Goal: Information Seeking & Learning: Learn about a topic

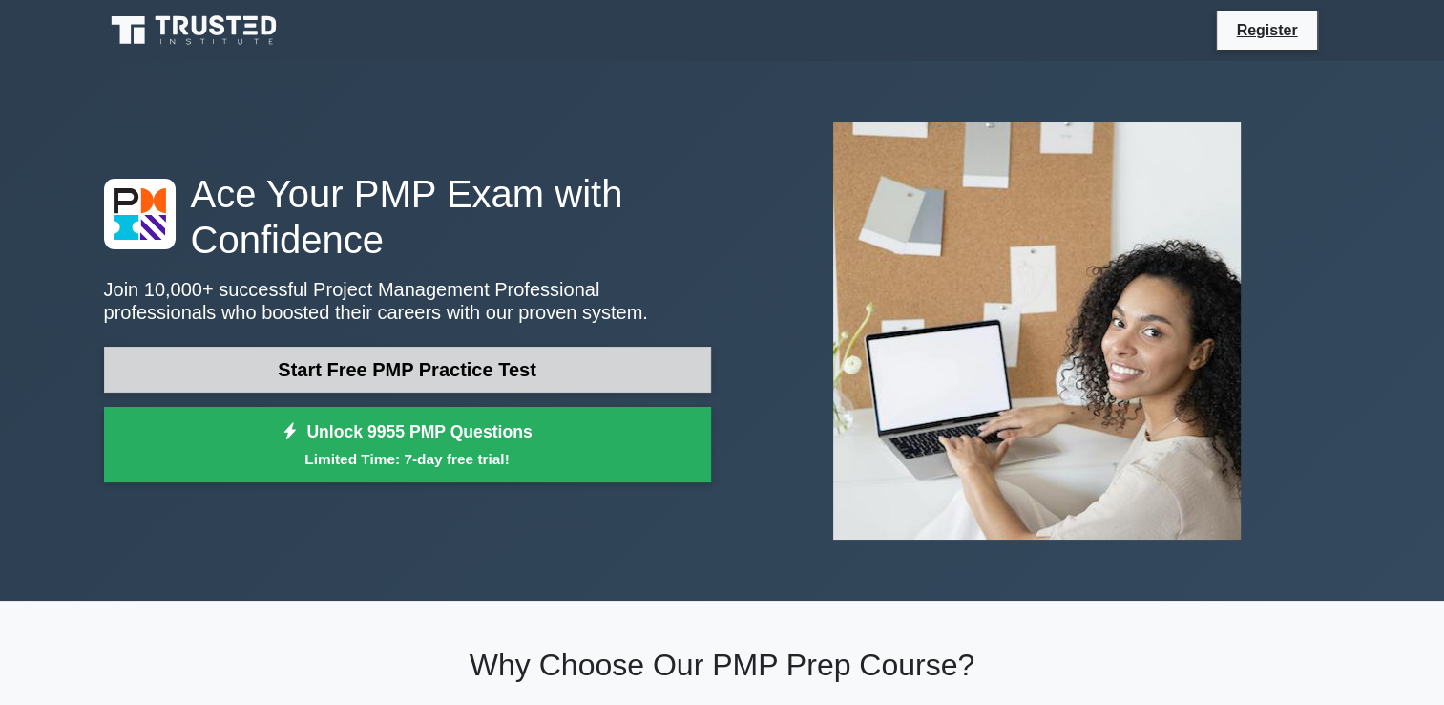
click at [626, 365] on link "Start Free PMP Practice Test" at bounding box center [407, 370] width 607 height 46
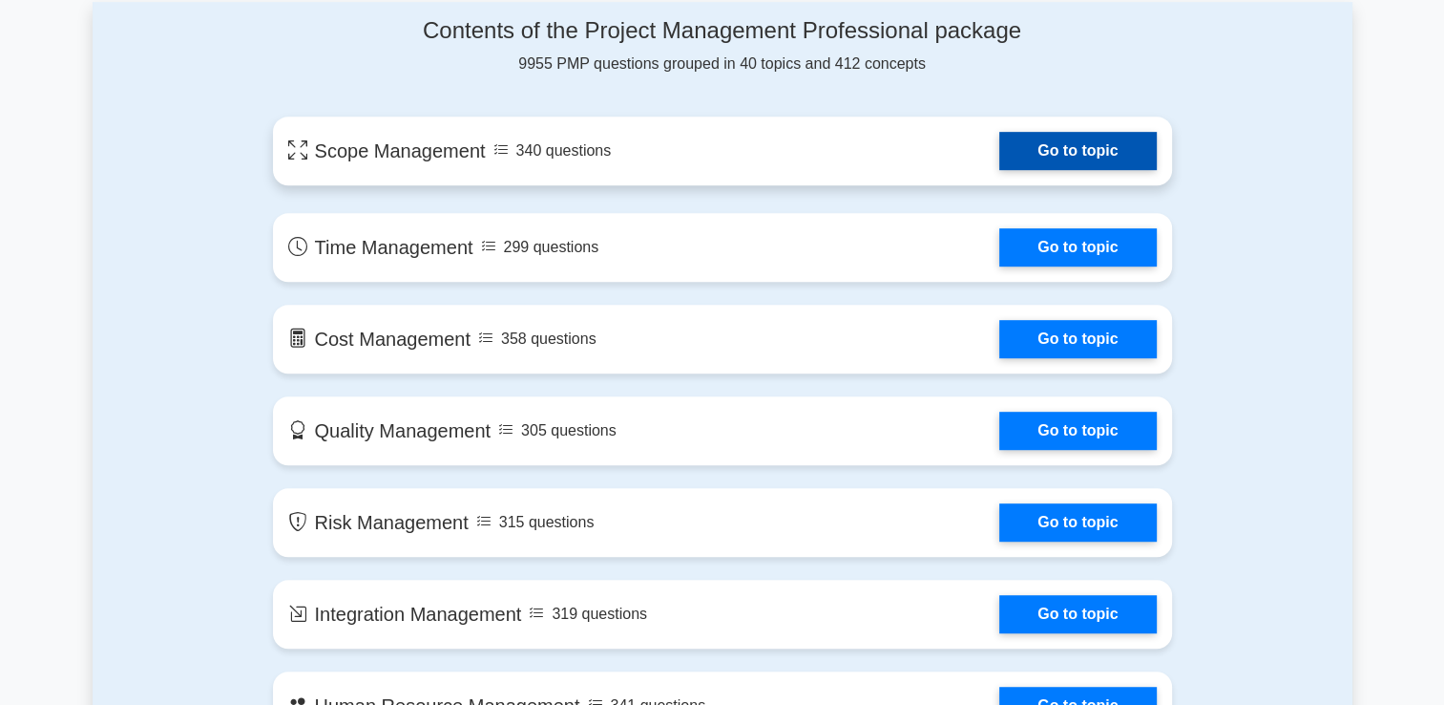
scroll to position [1008, 0]
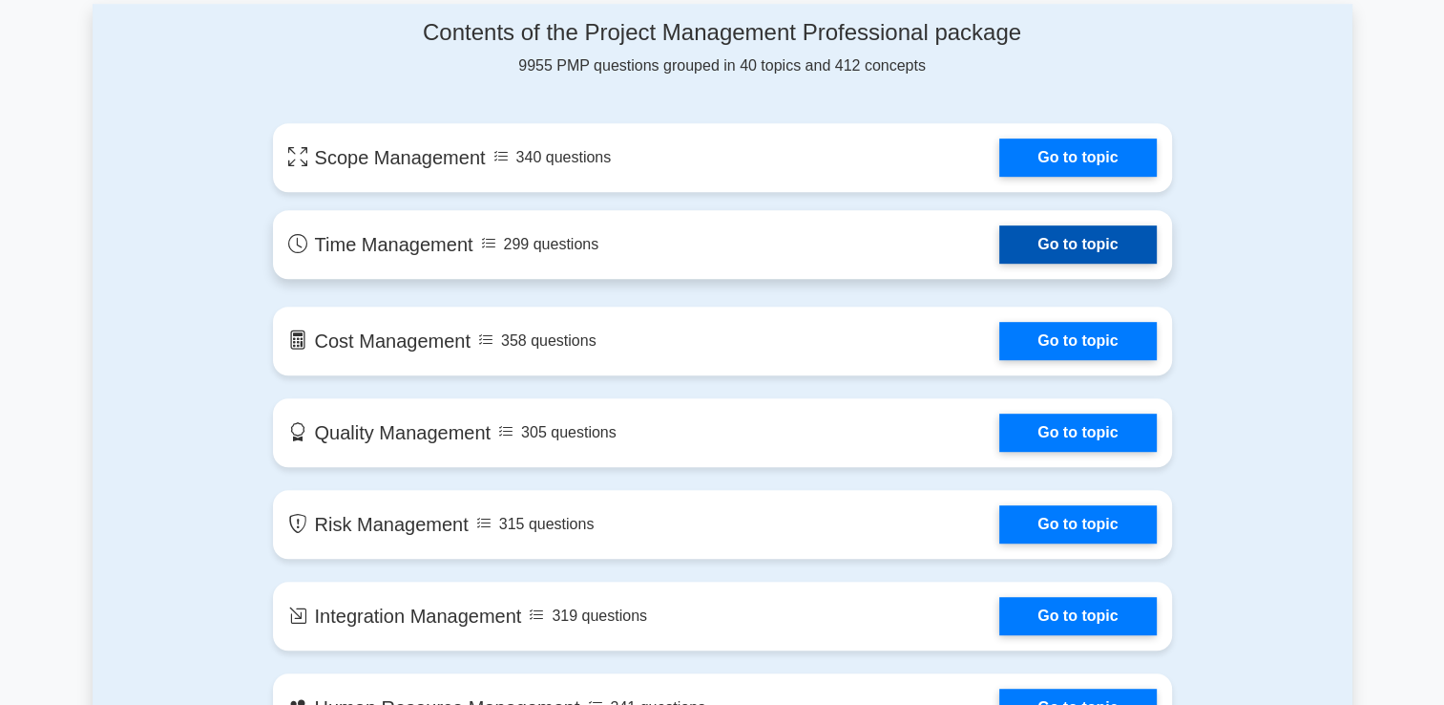
click at [1096, 263] on link "Go to topic" at bounding box center [1078, 244] width 157 height 38
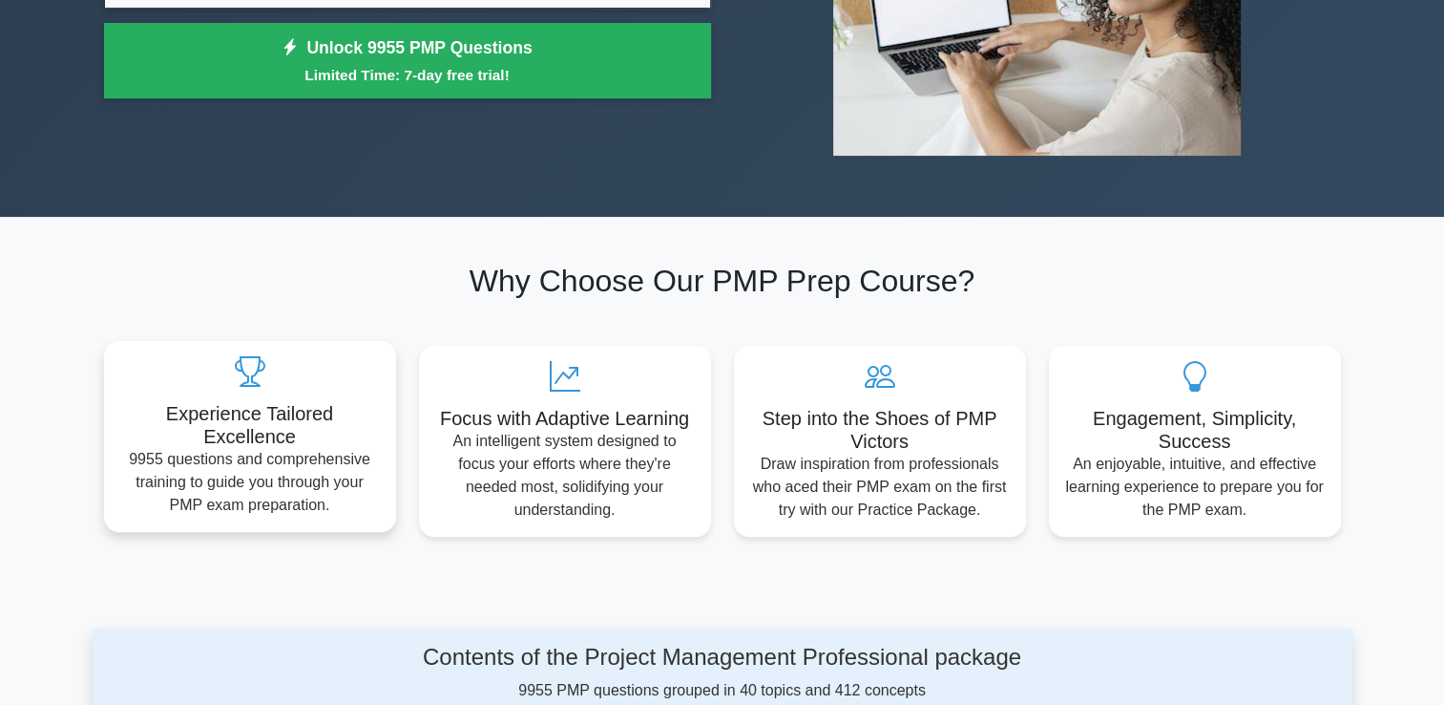
scroll to position [0, 0]
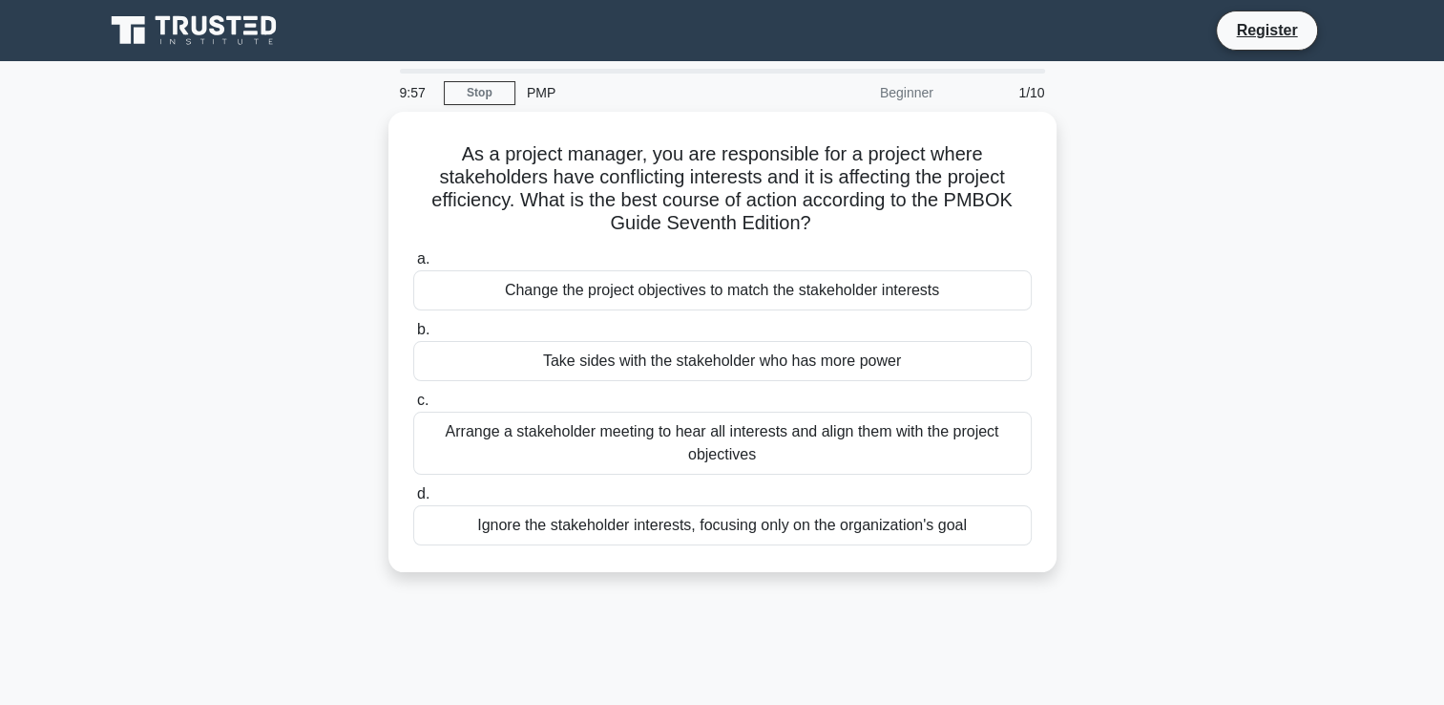
drag, startPoint x: 687, startPoint y: 281, endPoint x: 1104, endPoint y: 265, distance: 416.5
click at [1104, 265] on div "As a project manager, you are responsible for a project where stakeholders have…" at bounding box center [723, 353] width 1260 height 483
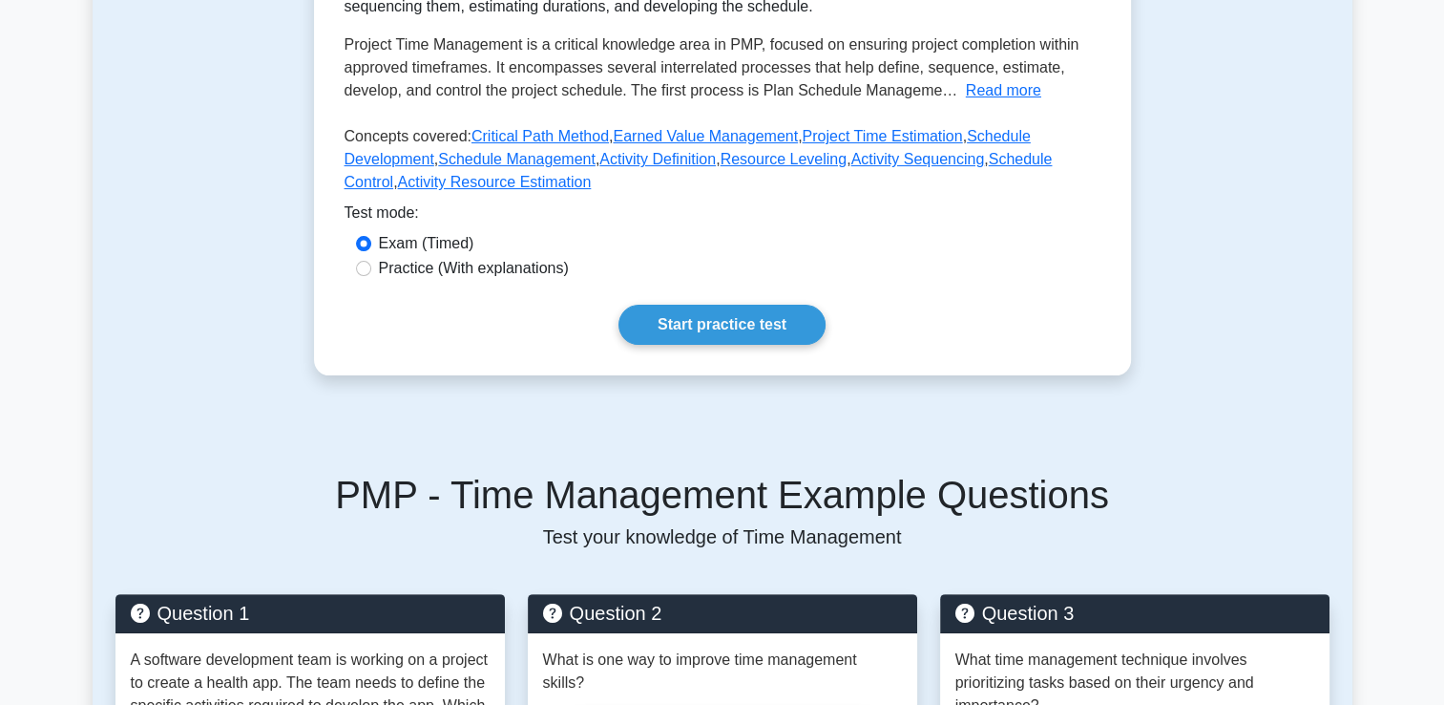
scroll to position [404, 0]
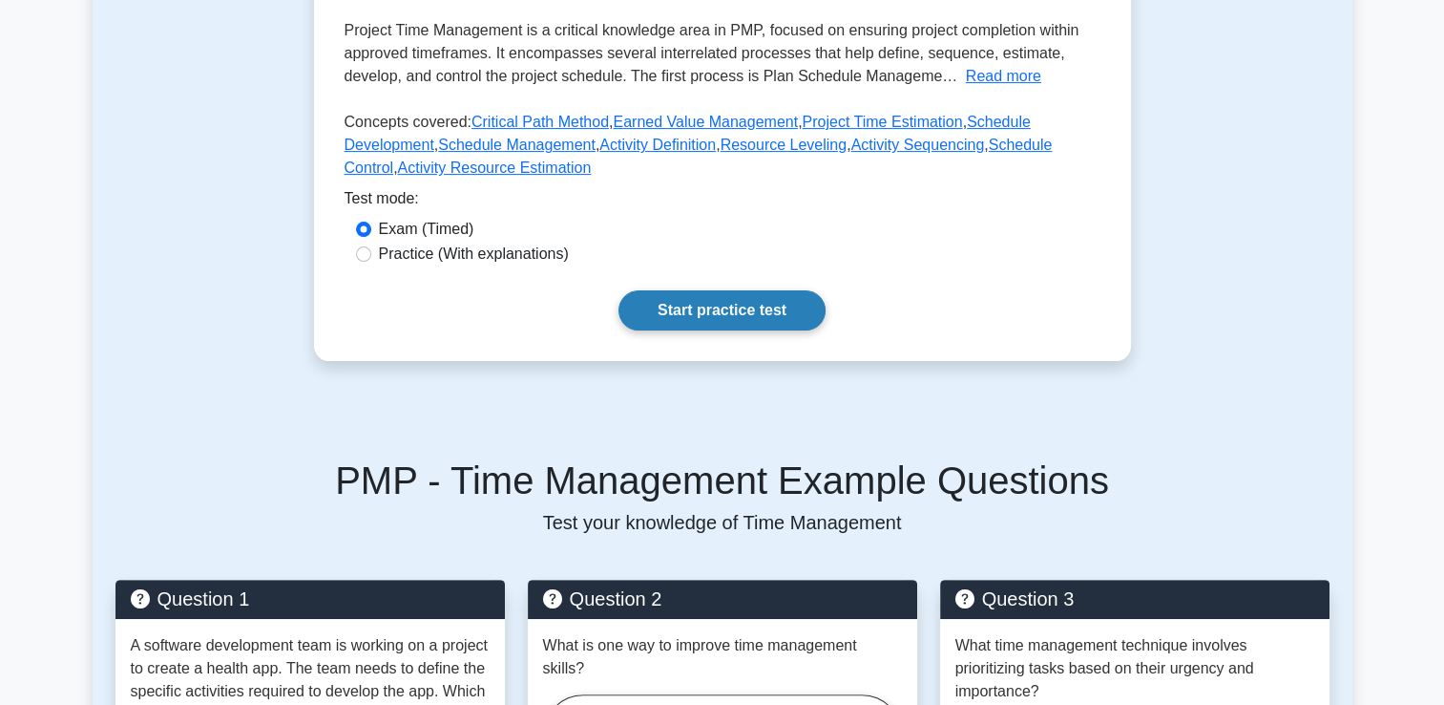
click at [711, 325] on link "Start practice test" at bounding box center [722, 310] width 207 height 40
